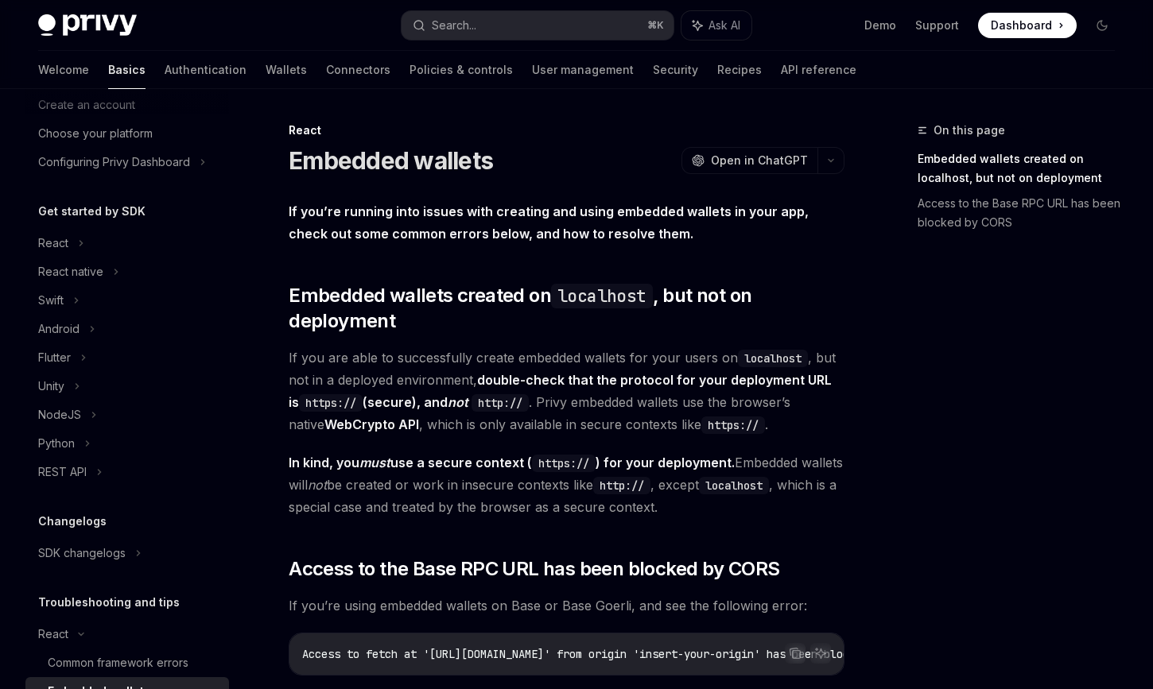
scroll to position [76, 0]
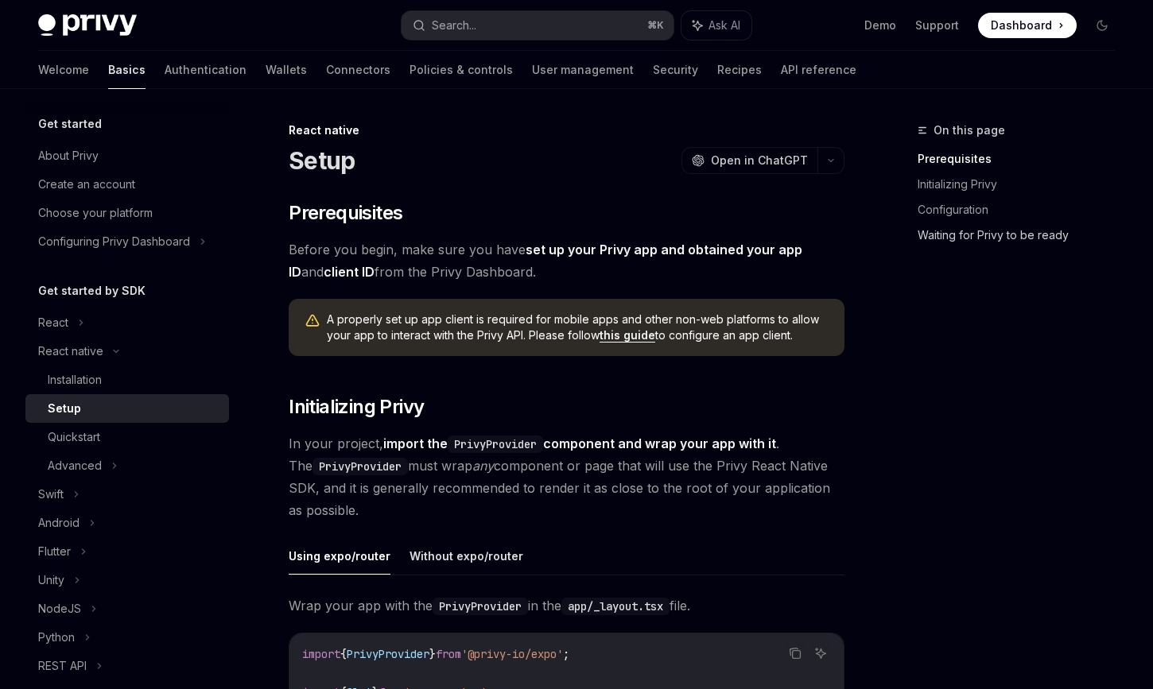
click at [988, 231] on link "Waiting for Privy to be ready" at bounding box center [1022, 235] width 210 height 25
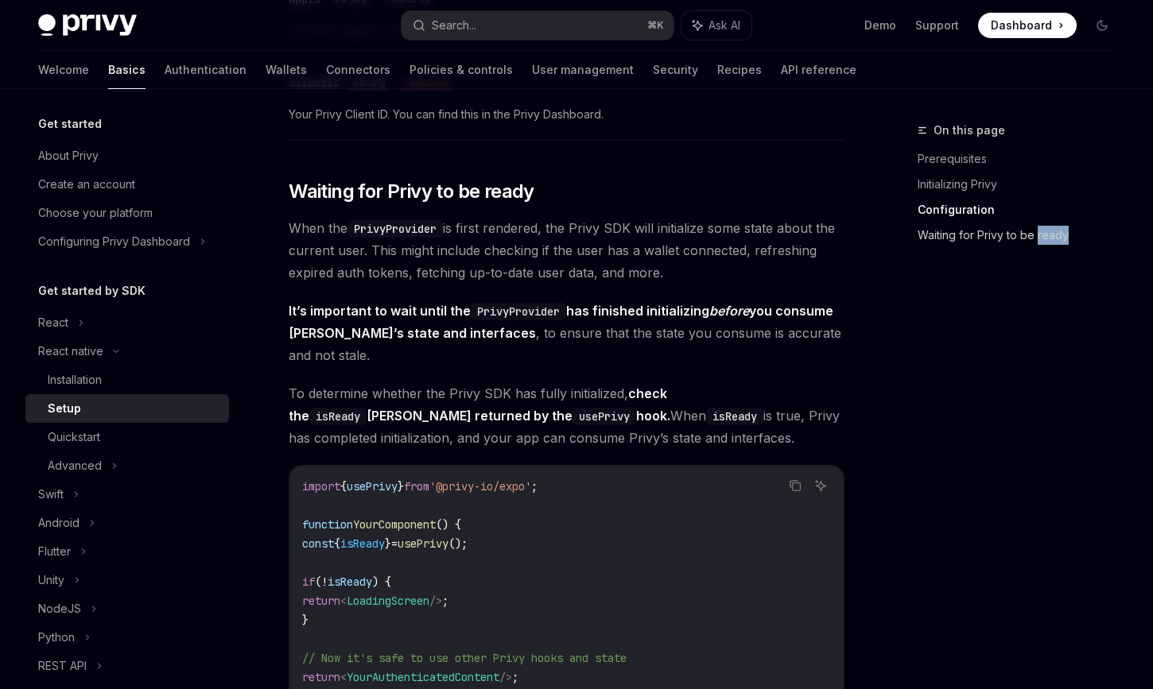
scroll to position [1142, 0]
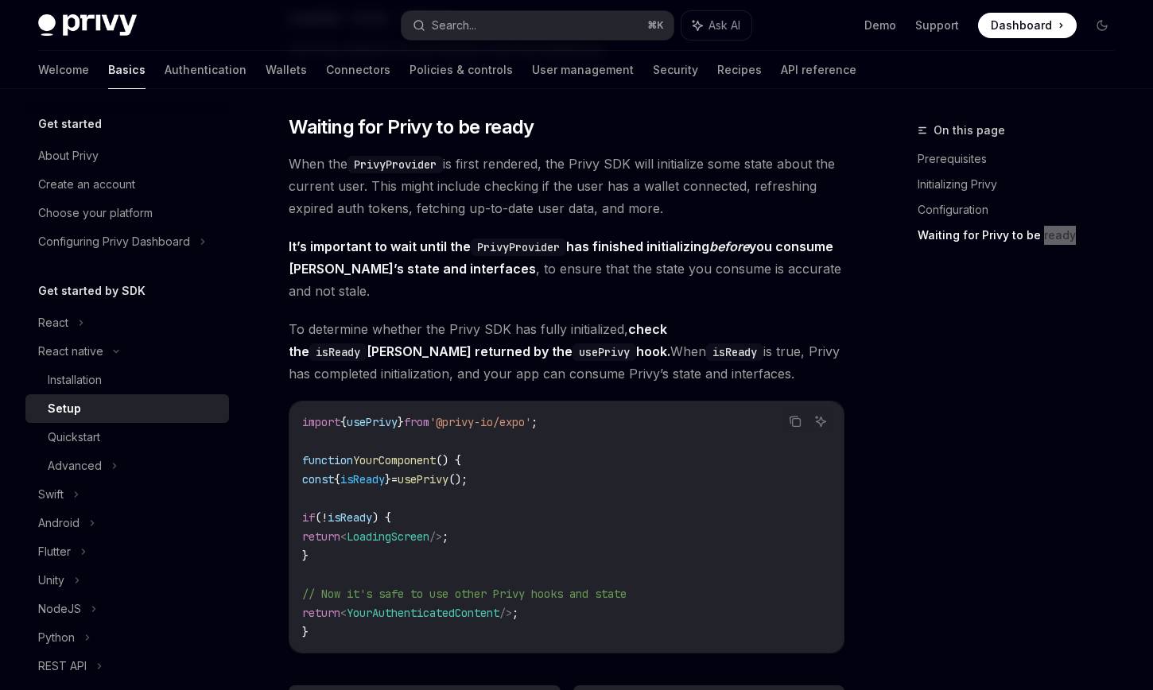
type textarea "*"
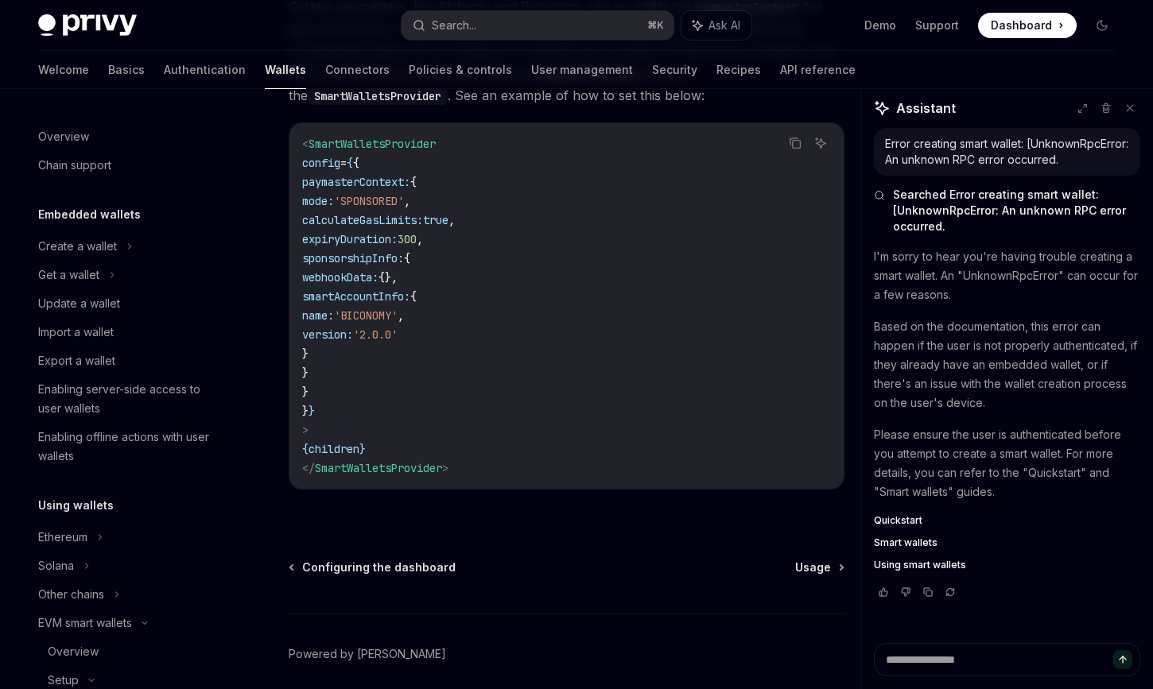
scroll to position [348, 0]
